Goal: Navigation & Orientation: Find specific page/section

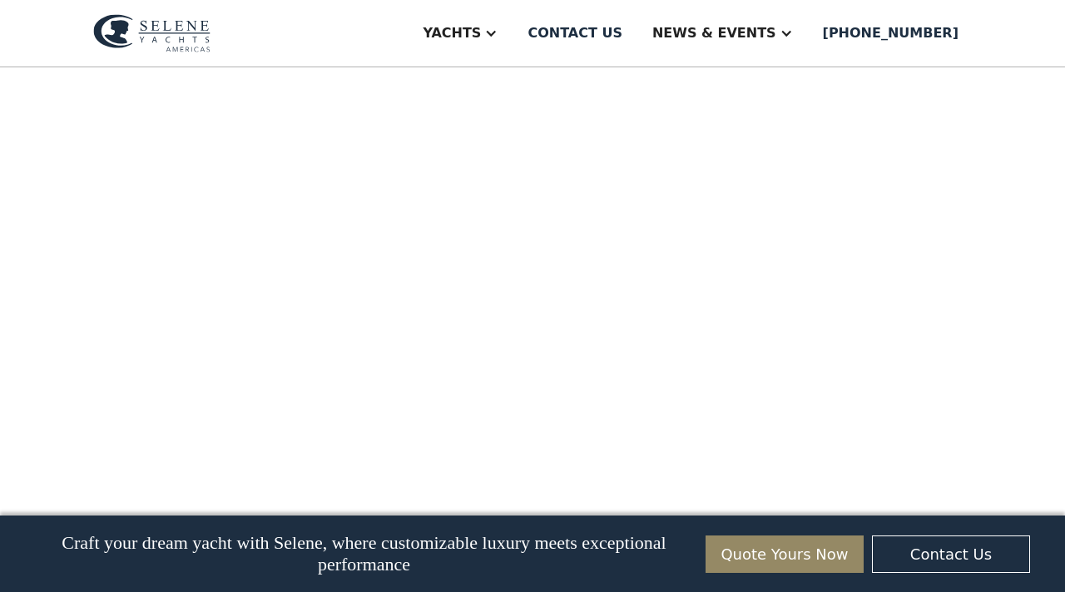
scroll to position [8709, 0]
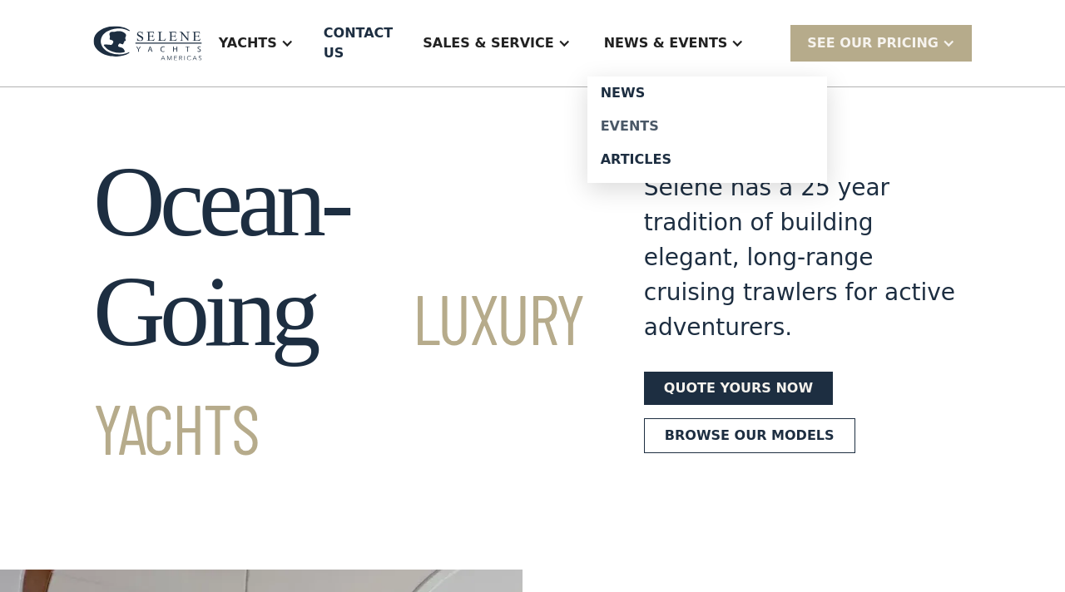
click at [655, 128] on div "Events" at bounding box center [707, 126] width 213 height 13
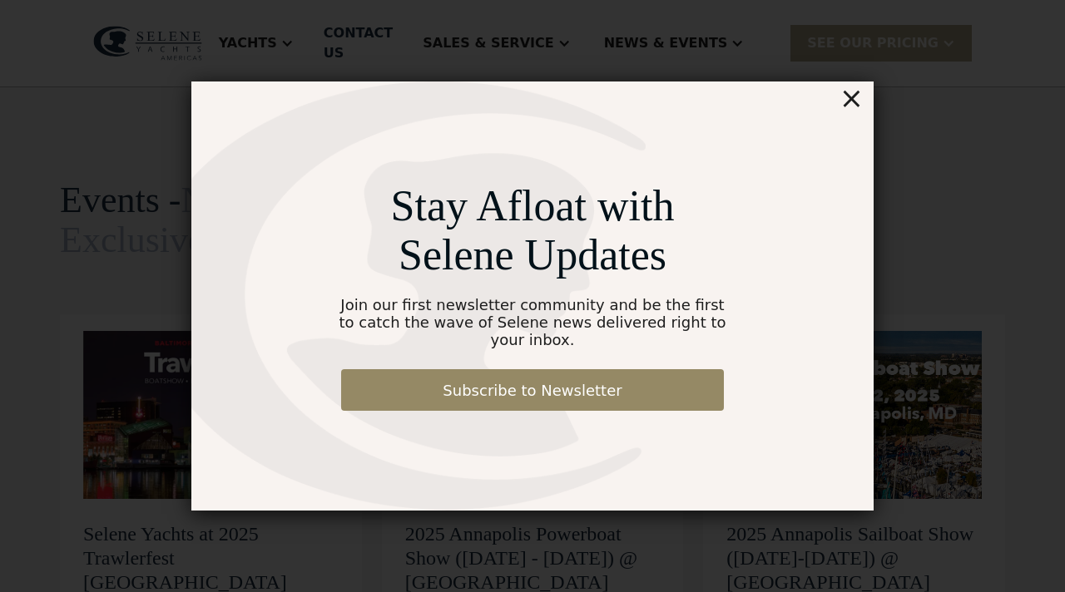
click at [853, 104] on div "×" at bounding box center [851, 98] width 24 height 33
